Goal: Information Seeking & Learning: Learn about a topic

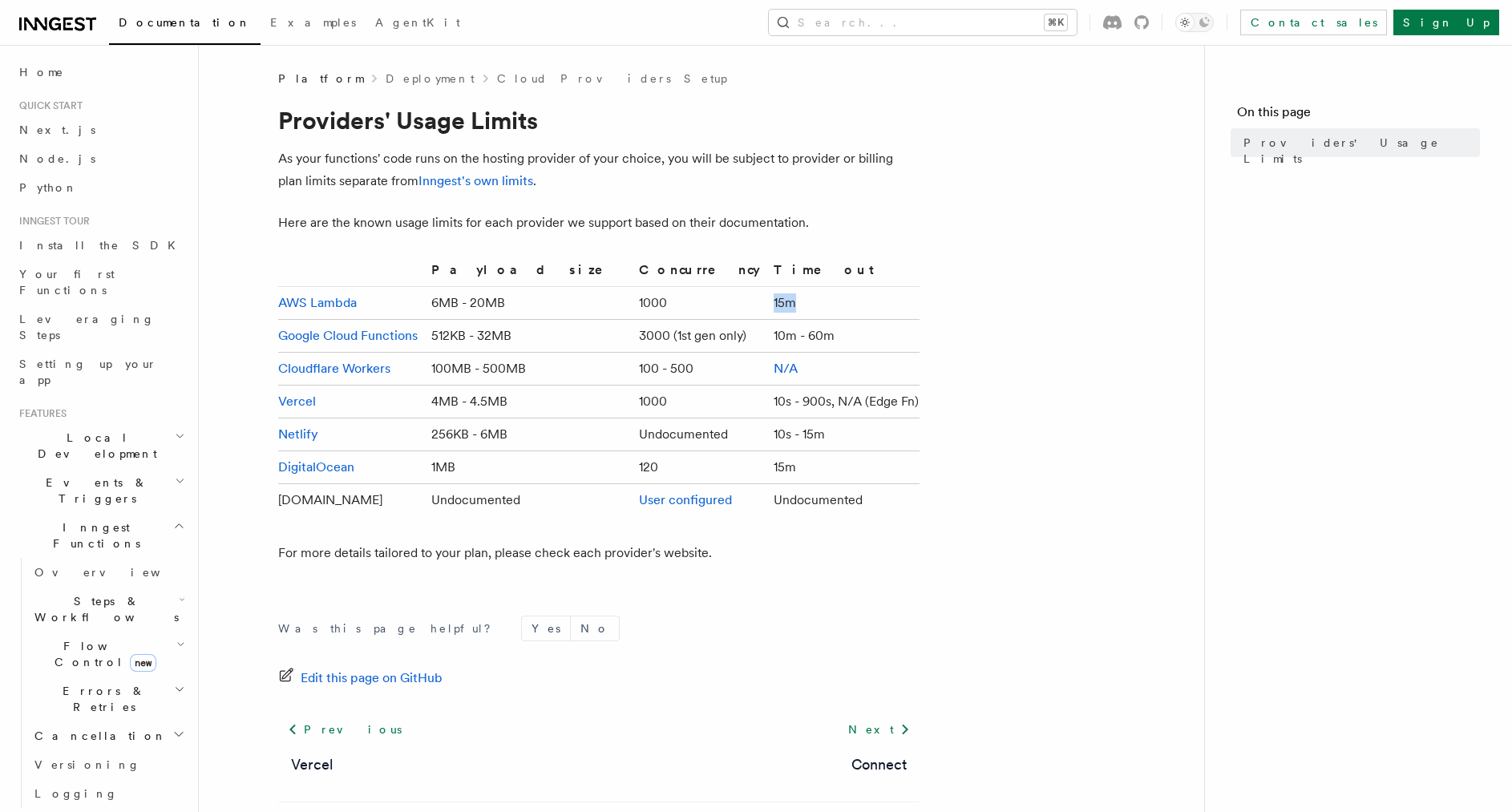
drag, startPoint x: 719, startPoint y: 304, endPoint x: 691, endPoint y: 305, distance: 28.0
click at [691, 305] on tr "AWS Lambda 6MB - 20MB 1000 15m" at bounding box center [599, 304] width 642 height 33
click at [786, 303] on td "15m" at bounding box center [843, 304] width 152 height 33
drag, startPoint x: 786, startPoint y: 303, endPoint x: 712, endPoint y: 306, distance: 74.1
click at [712, 306] on tr "AWS Lambda 6MB - 20MB 1000 15m" at bounding box center [599, 304] width 642 height 33
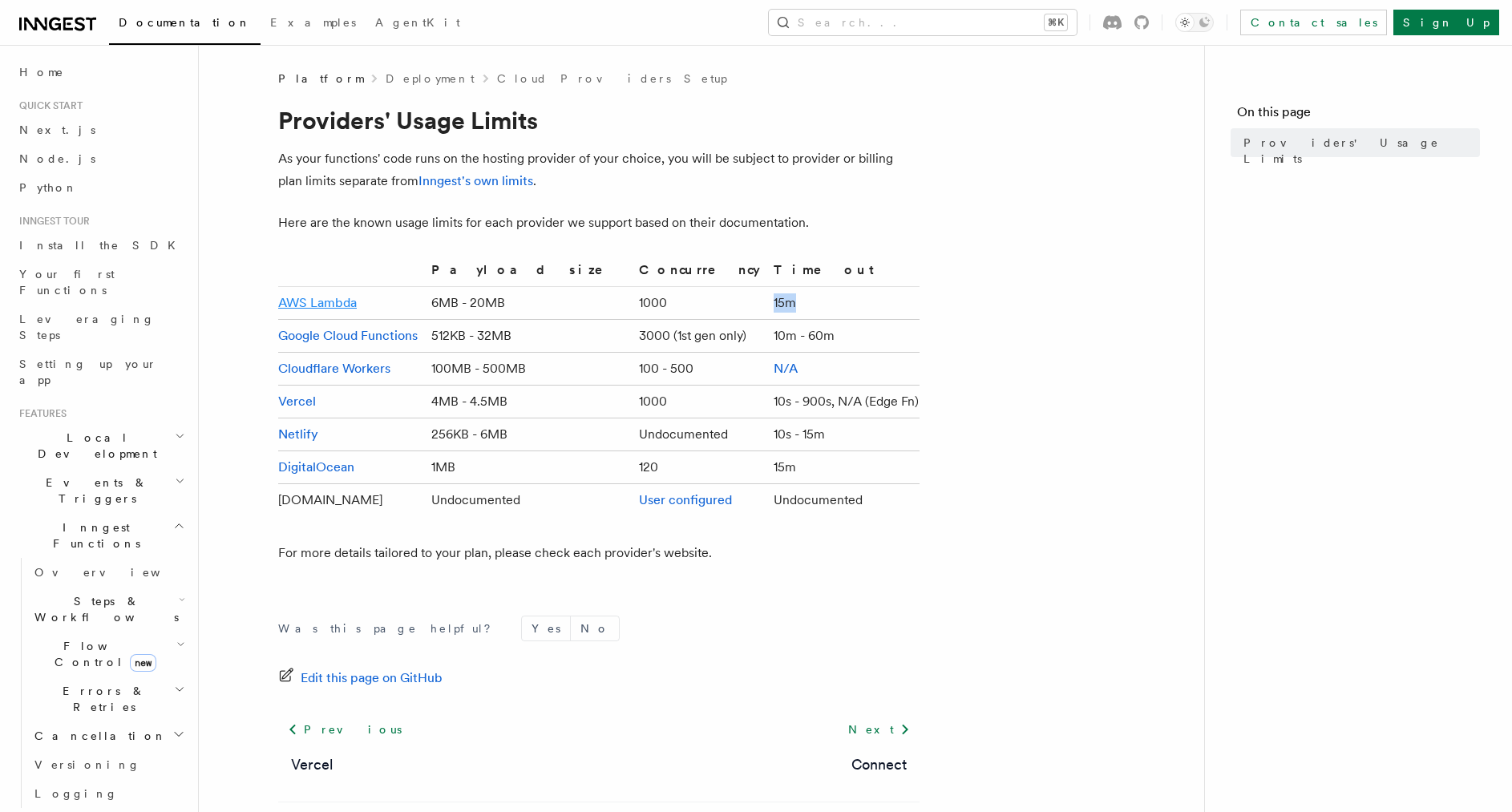
click at [308, 300] on link "AWS Lambda" at bounding box center [318, 303] width 79 height 15
drag, startPoint x: 749, startPoint y: 301, endPoint x: 722, endPoint y: 300, distance: 27.0
click at [722, 300] on tr "AWS Lambda 6MB - 20MB 1000 15m" at bounding box center [599, 304] width 642 height 33
click at [701, 194] on article "Platform Deployment Cloud Providers Setup Providers' Usage Limits As your funct…" at bounding box center [701, 477] width 954 height 812
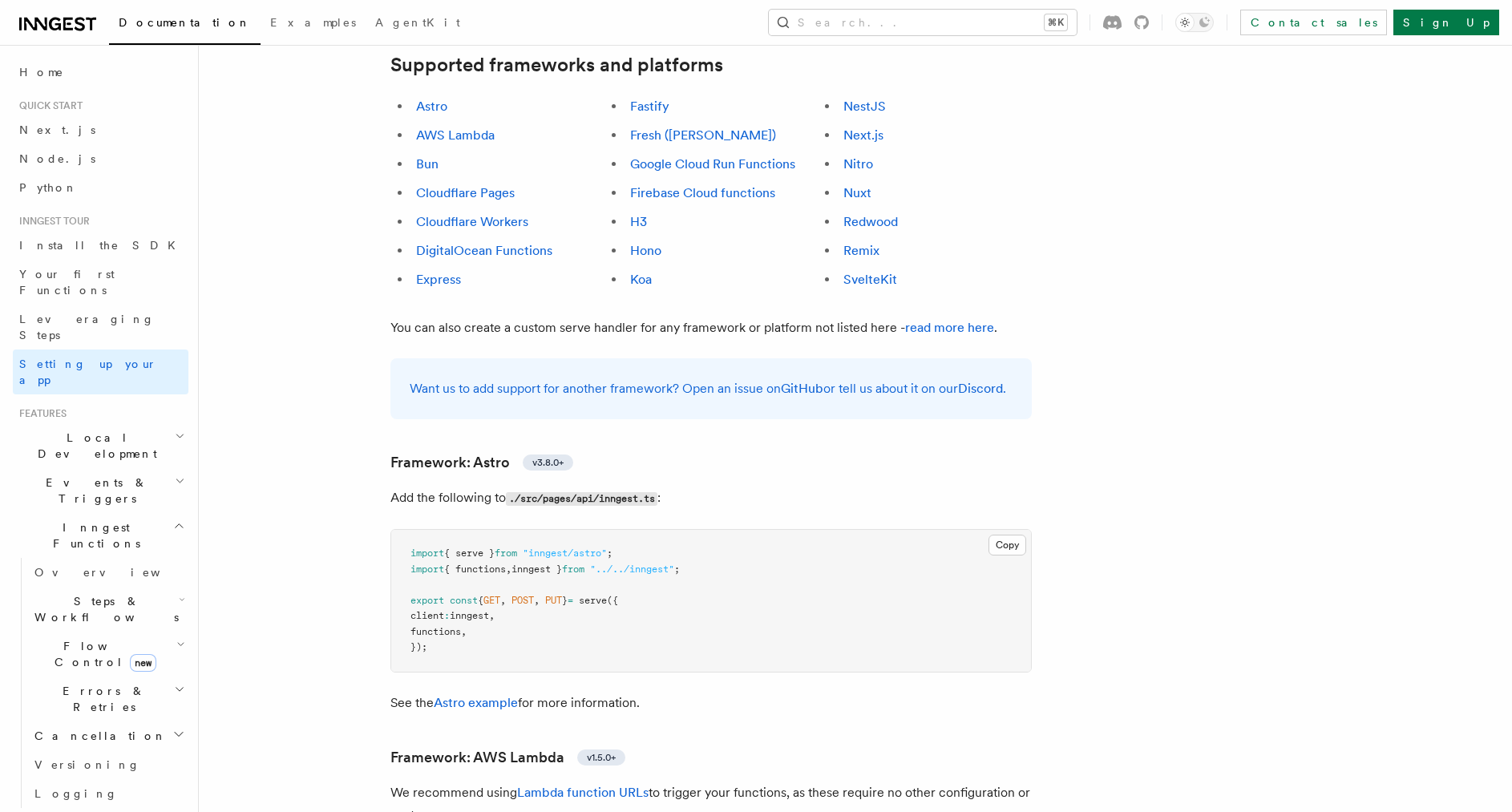
scroll to position [1116, 0]
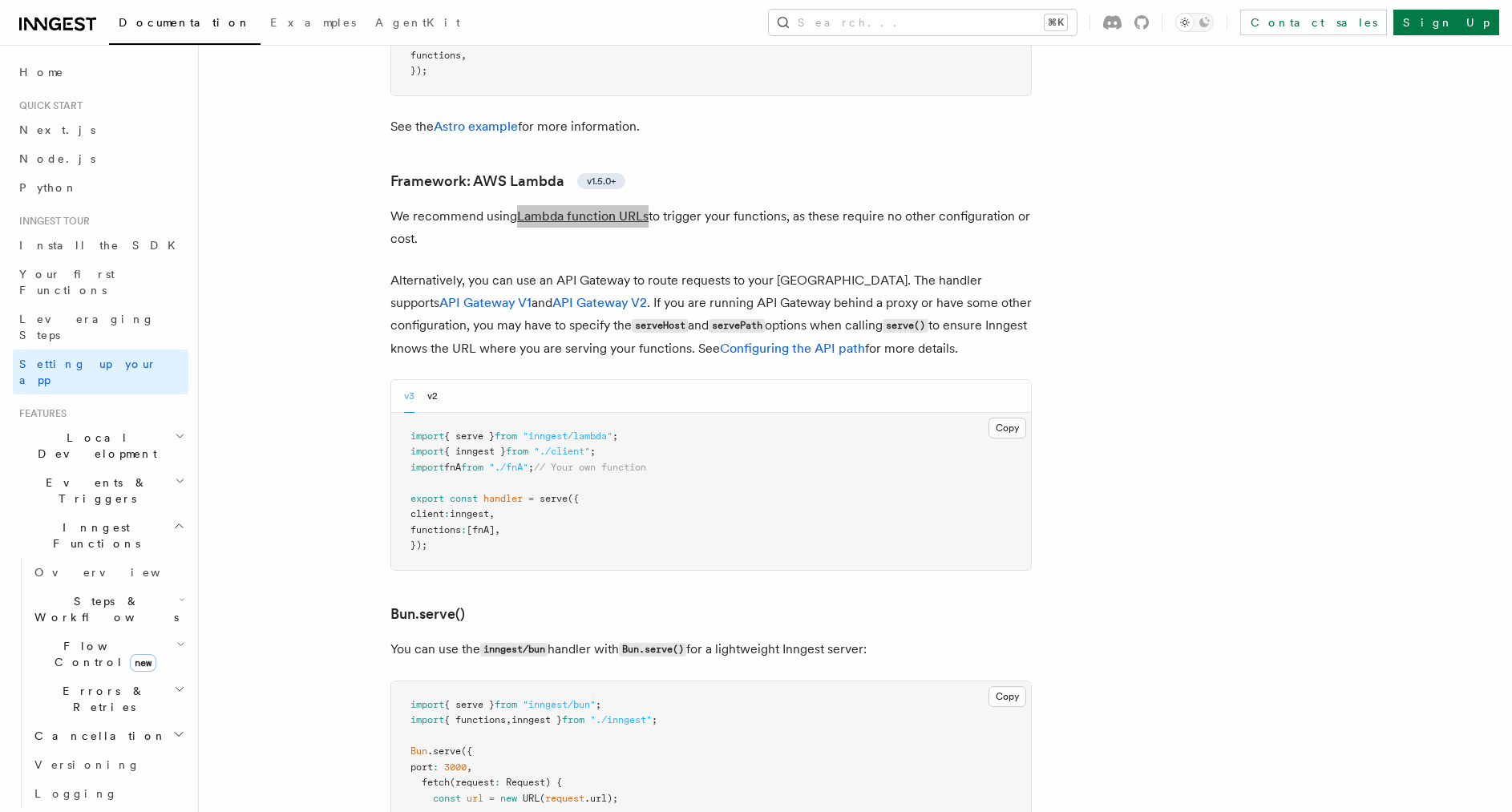
scroll to position [1536, 0]
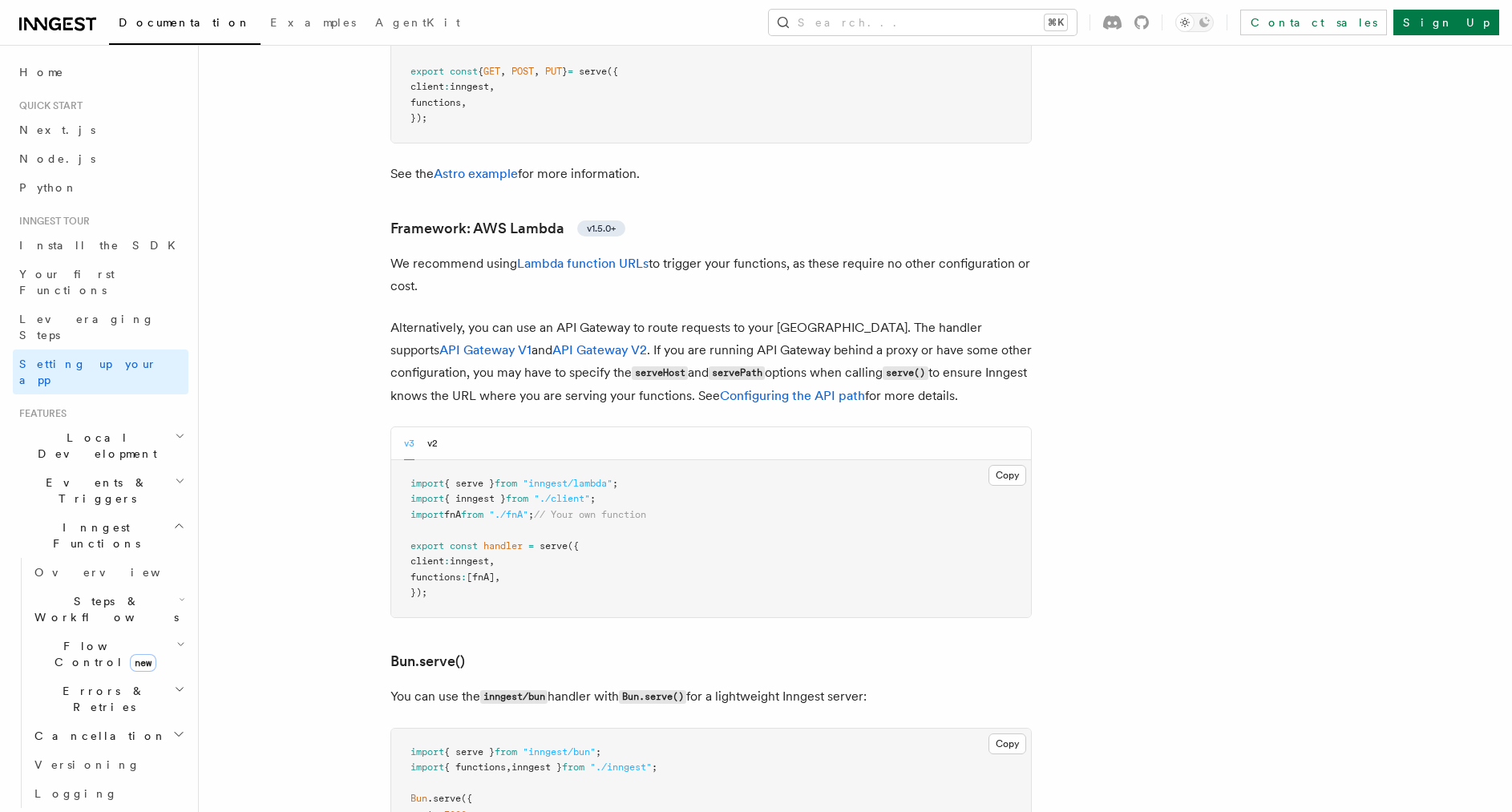
click at [478, 317] on p "Alternatively, you can use an API Gateway to route requests to your [GEOGRAPHIC…" at bounding box center [711, 362] width 642 height 91
click at [553, 343] on link "API Gateway V2" at bounding box center [599, 350] width 95 height 15
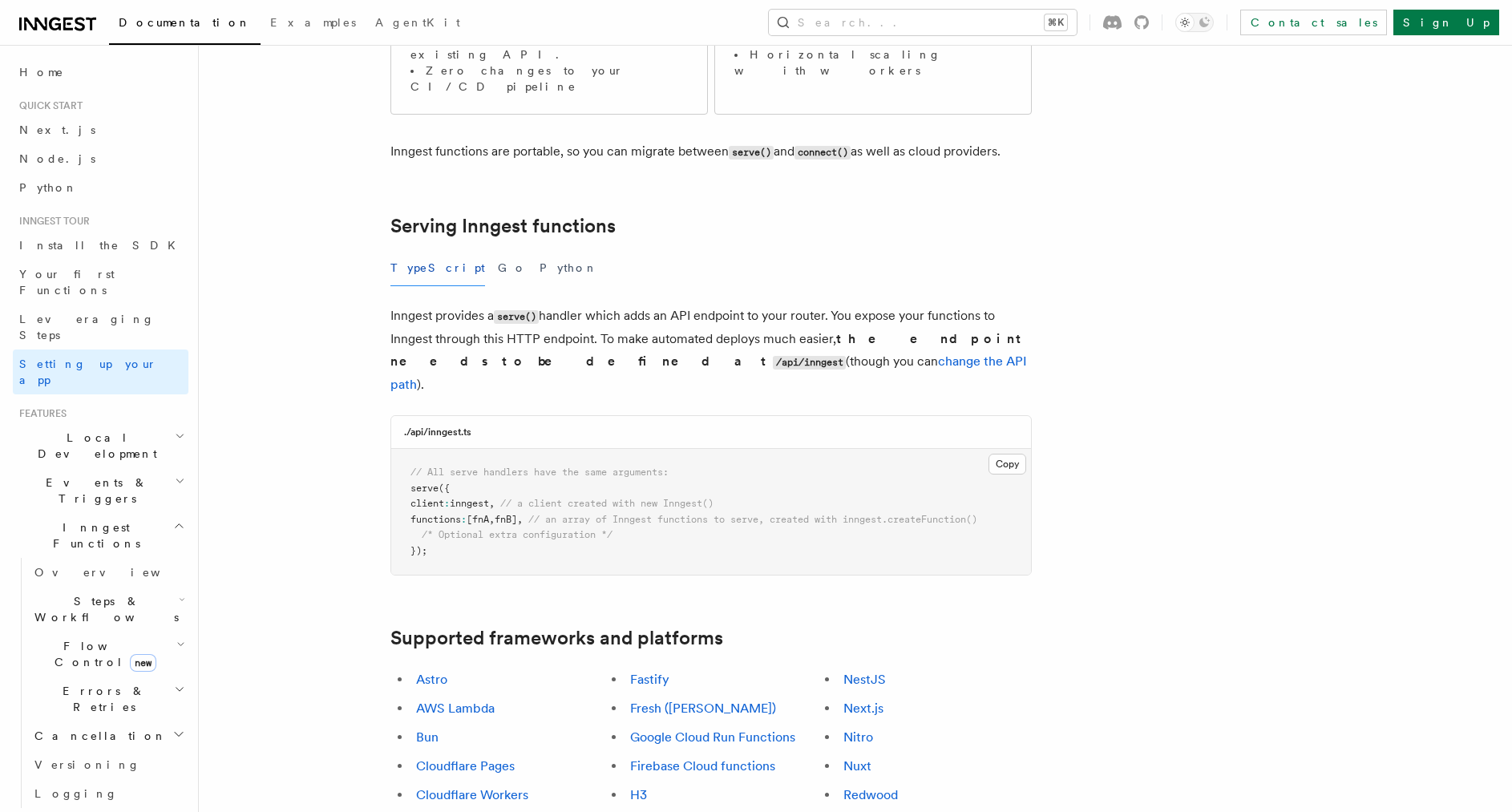
scroll to position [307, 0]
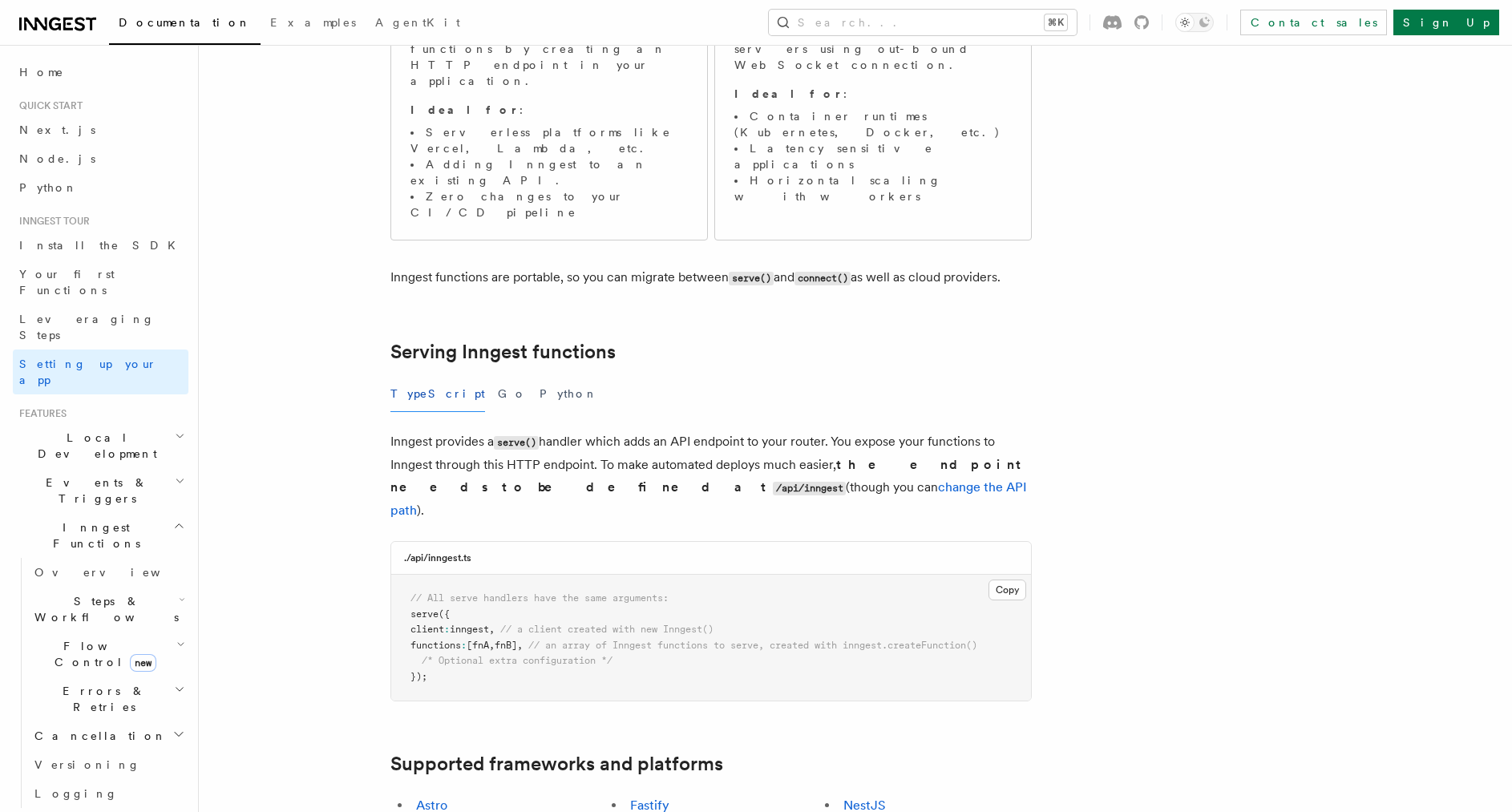
click at [836, 376] on div "TypeScript Go Python" at bounding box center [711, 395] width 642 height 36
